Goal: Information Seeking & Learning: Learn about a topic

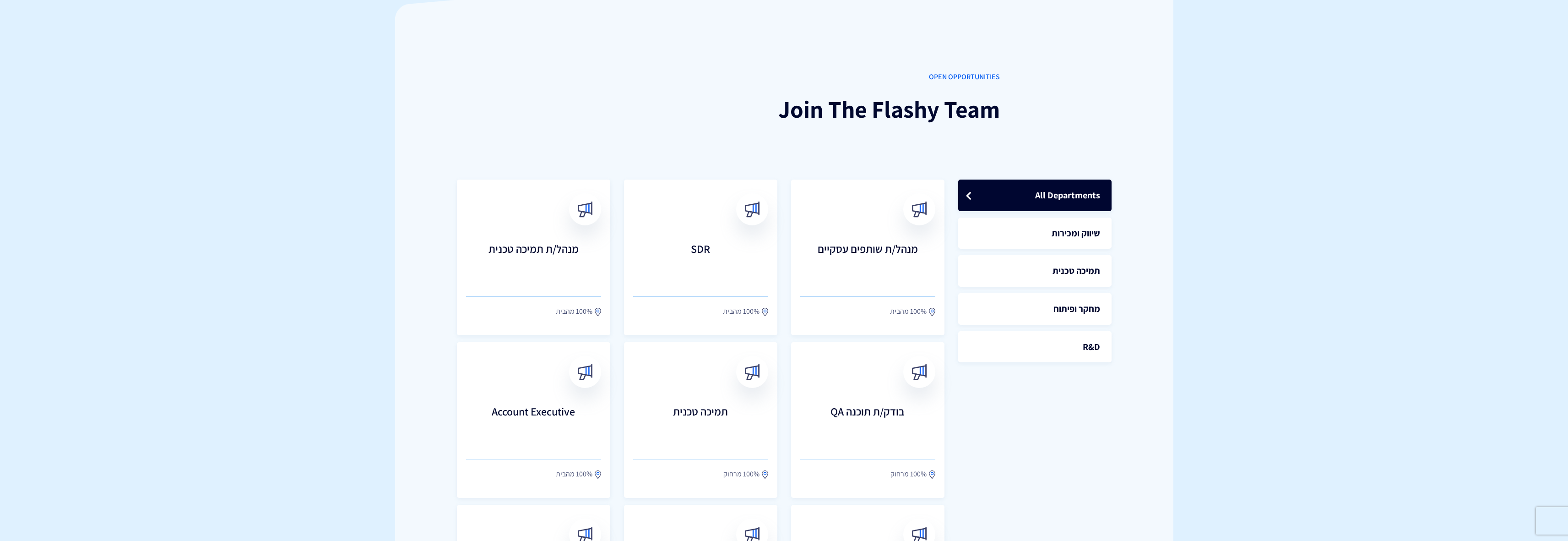
scroll to position [227, 0]
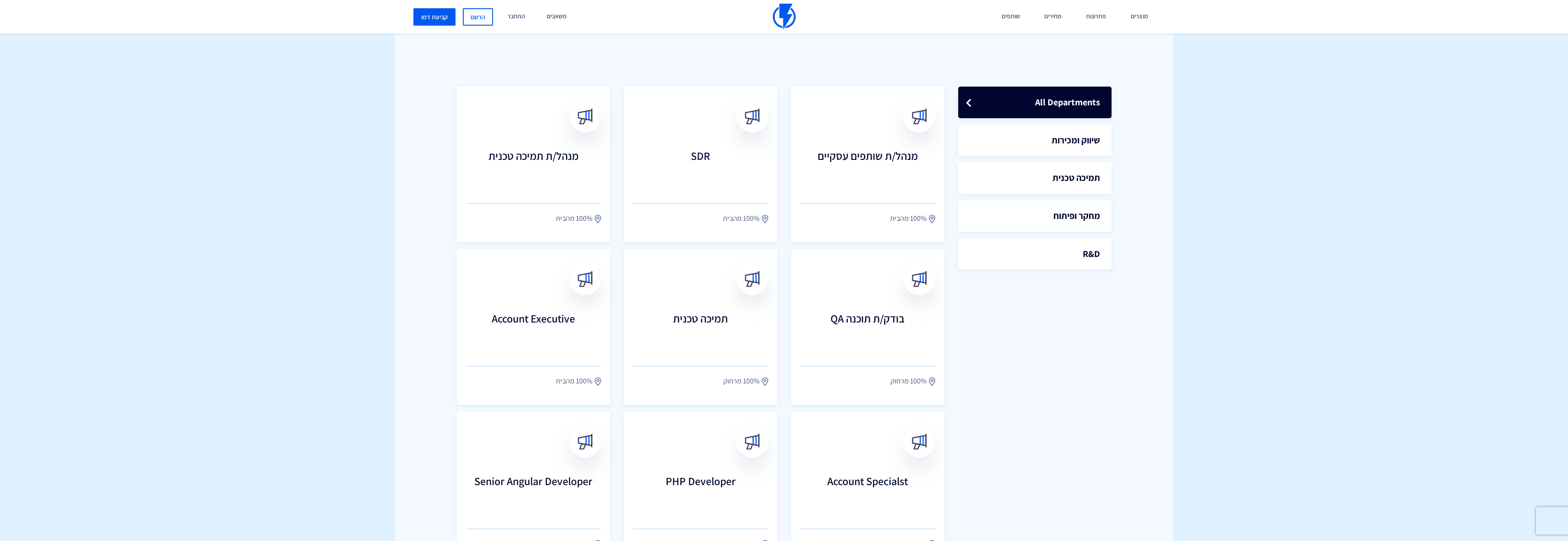
click at [446, 253] on div "OPEN OPPORTUNITIES Join The Flashy Team All Departments שיווק ומכירות תמיכה טכנ…" at bounding box center [784, 277] width 779 height 705
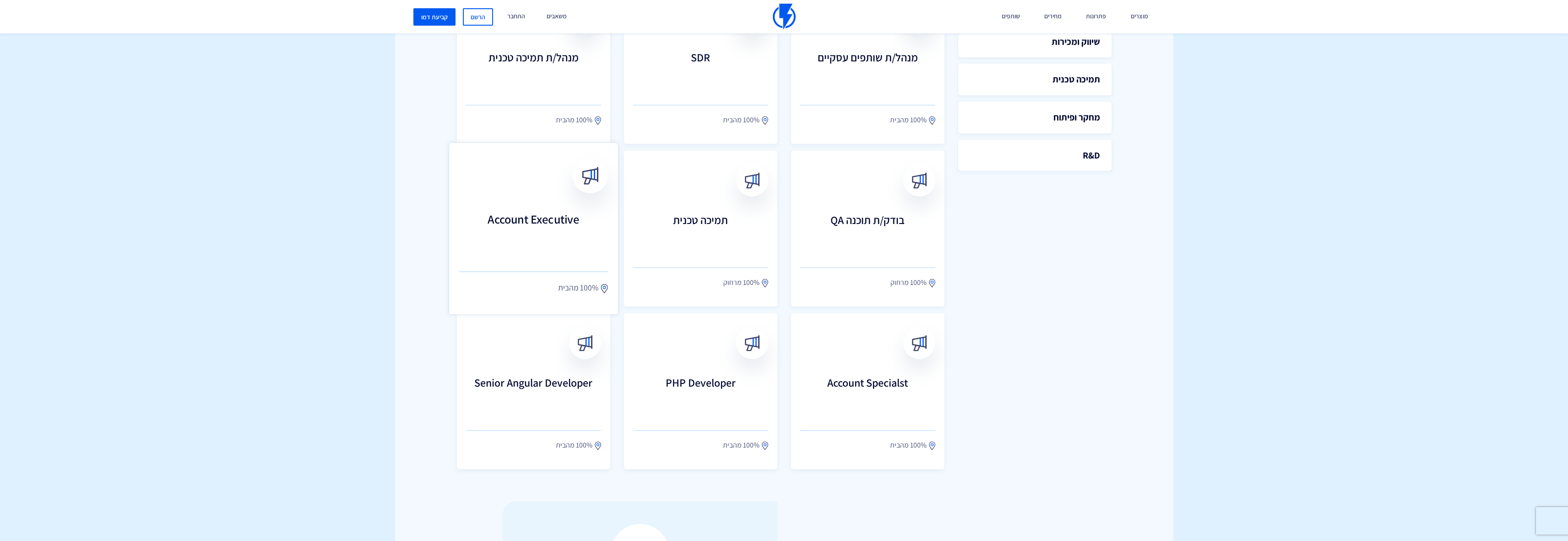
scroll to position [332, 0]
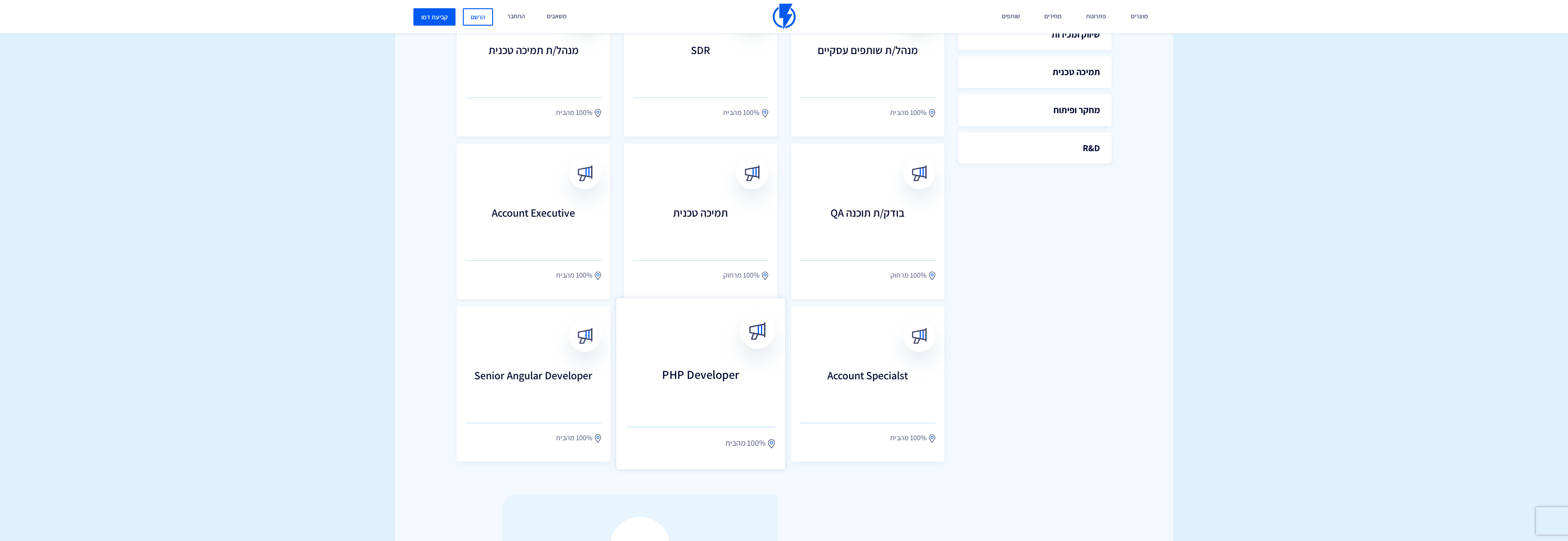
click at [660, 398] on h3 "PHP Developer" at bounding box center [701, 388] width 149 height 40
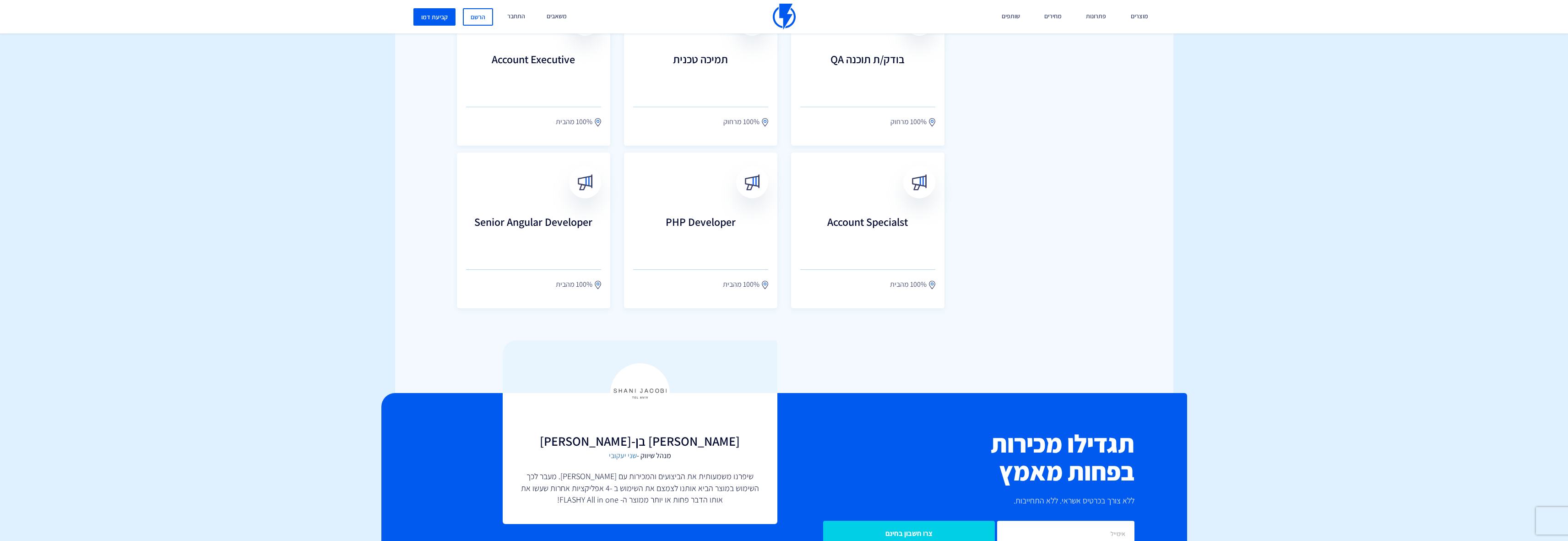
scroll to position [522, 0]
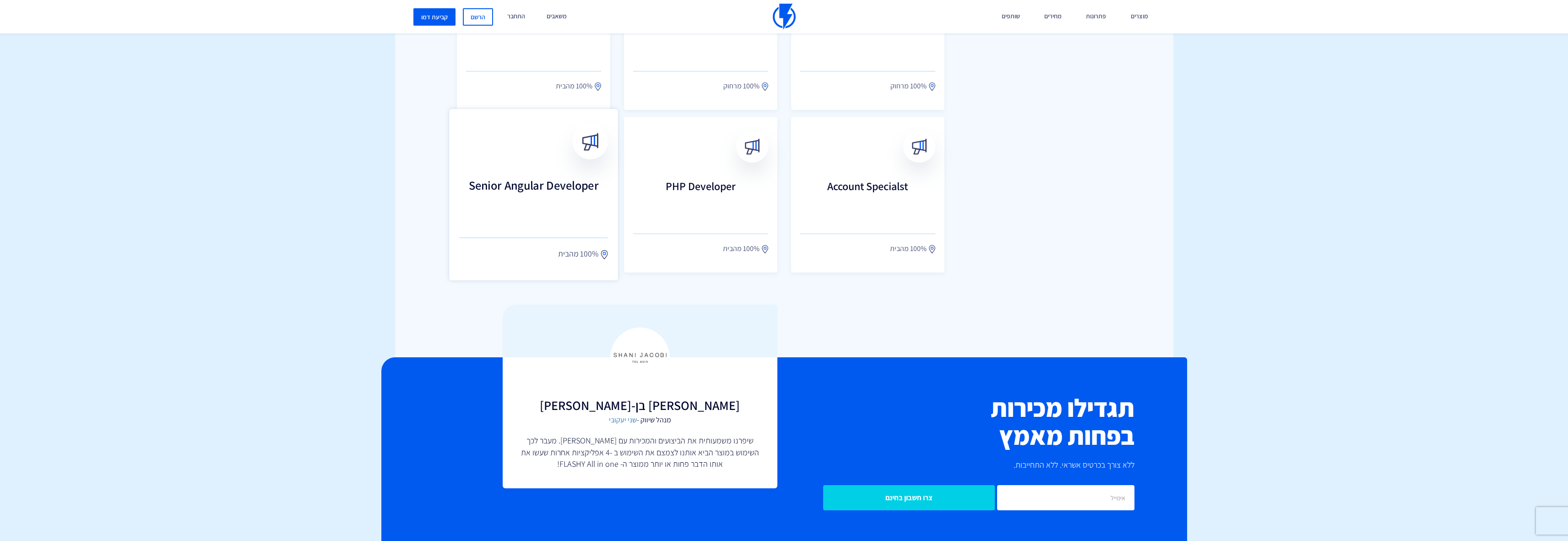
click at [530, 213] on h3 "Senior Angular Developer" at bounding box center [533, 199] width 149 height 40
click at [548, 188] on h3 "Senior Angular Developer" at bounding box center [533, 199] width 149 height 40
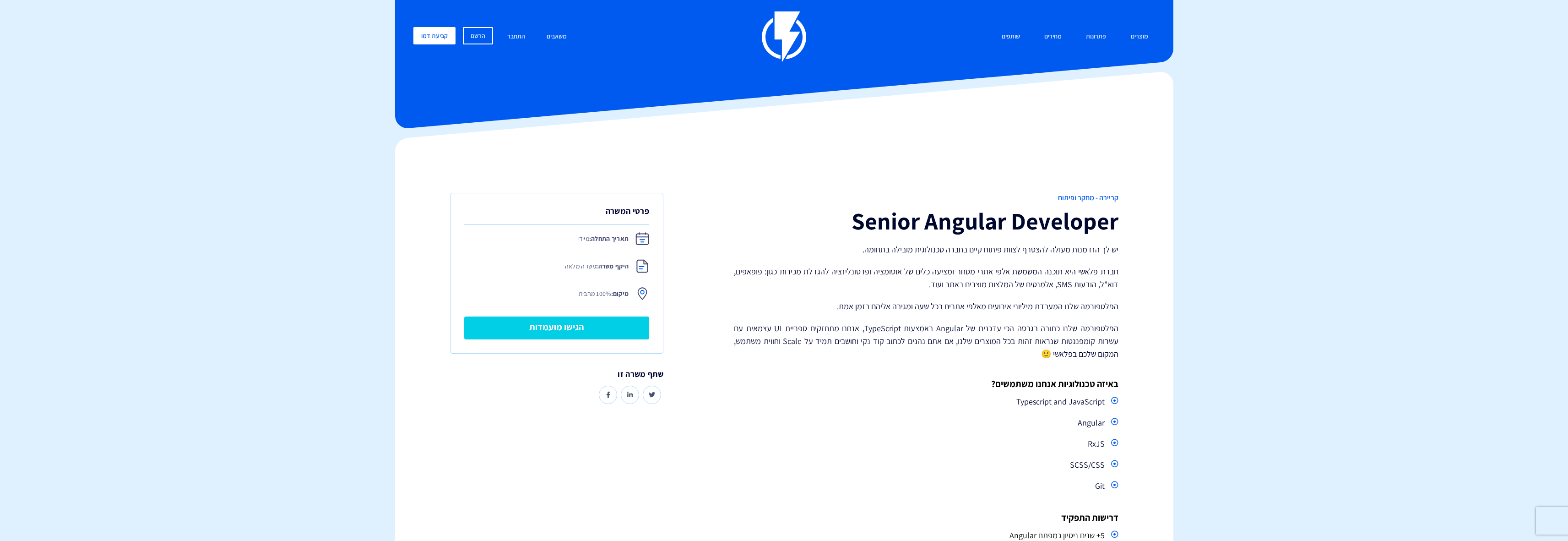
click at [787, 211] on h1 "Senior Angular Developer" at bounding box center [926, 221] width 384 height 26
drag, startPoint x: 775, startPoint y: 180, endPoint x: 808, endPoint y: 149, distance: 45.3
